Goal: Complete application form

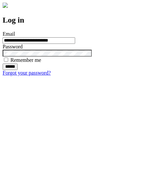
type input "**********"
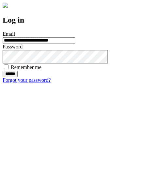
click at [18, 77] on input "******" at bounding box center [10, 74] width 15 height 7
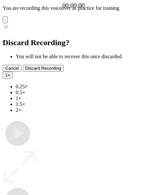
type input "**********"
